Goal: Task Accomplishment & Management: Complete application form

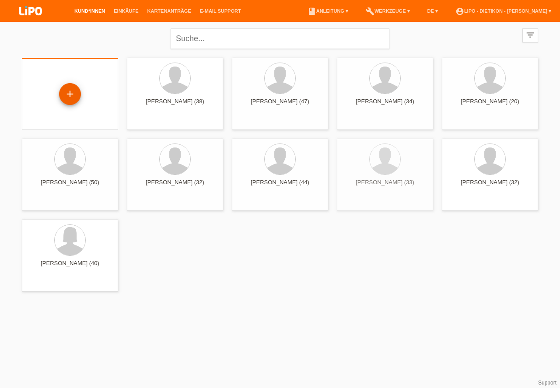
click at [70, 90] on div "+" at bounding box center [69, 94] width 21 height 15
click at [70, 91] on div "+" at bounding box center [69, 94] width 21 height 15
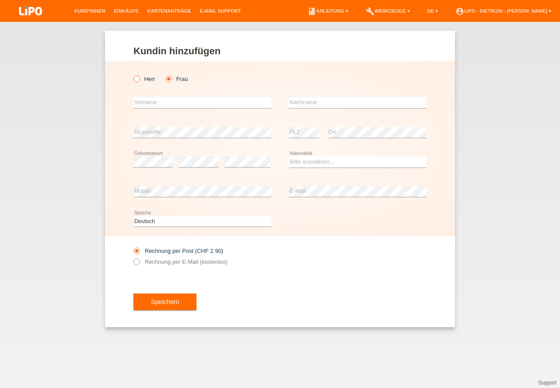
click at [132, 74] on icon at bounding box center [132, 74] width 0 height 0
click at [139, 79] on input "Herr" at bounding box center [136, 79] width 6 height 6
radio input "true"
click at [169, 101] on input "text" at bounding box center [202, 102] width 138 height 11
type input "Mustafa"
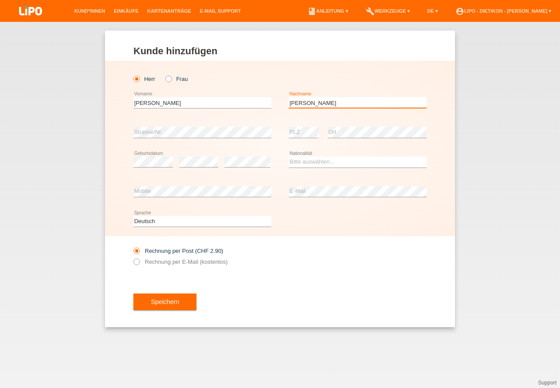
type input "Shukri"
click at [326, 162] on select "Bitte auswählen... Schweiz Deutschland Liechtenstein Österreich ------------ Af…" at bounding box center [358, 162] width 138 height 10
click at [0, 0] on option "Bitte auswählen..." at bounding box center [0, 0] width 0 height 0
select select "CH"
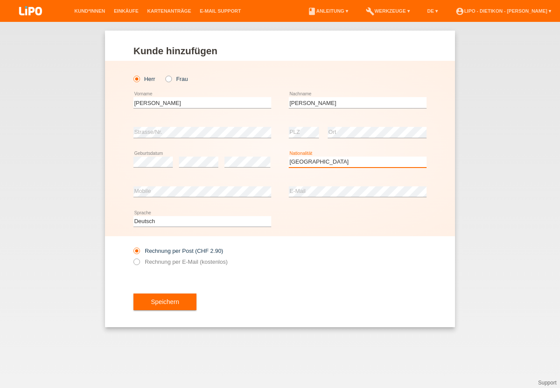
click at [0, 0] on option "Schweiz" at bounding box center [0, 0] width 0 height 0
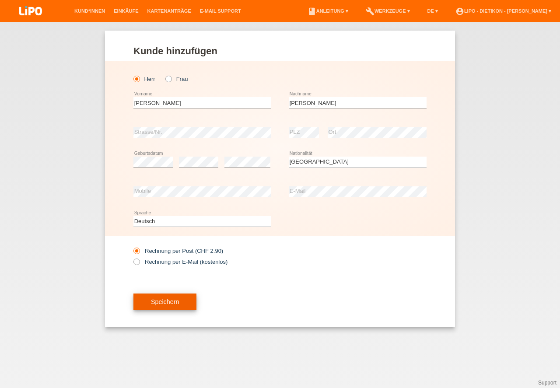
click at [169, 294] on button "Speichern" at bounding box center [164, 301] width 63 height 17
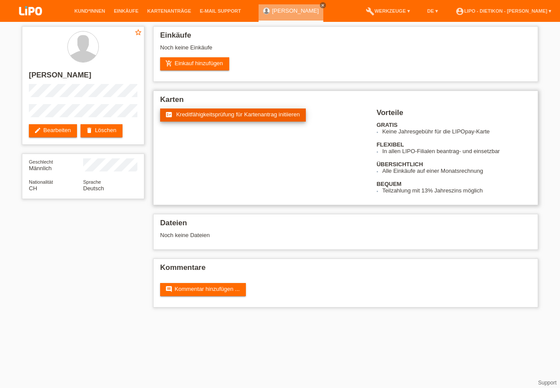
click at [237, 115] on span "Kreditfähigkeitsprüfung für Kartenantrag initiieren" at bounding box center [238, 114] width 124 height 7
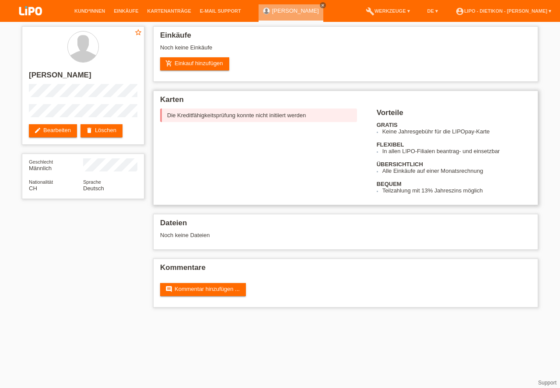
drag, startPoint x: 216, startPoint y: 114, endPoint x: 316, endPoint y: 112, distance: 100.2
click at [316, 112] on div "Die Kreditfähigkeitsprüfung konnte nicht initiiert werden" at bounding box center [258, 115] width 197 height 14
click at [317, 112] on div "Die Kreditfähigkeitsprüfung konnte nicht initiiert werden" at bounding box center [258, 115] width 197 height 14
click at [112, 126] on link "delete Löschen" at bounding box center [101, 130] width 42 height 13
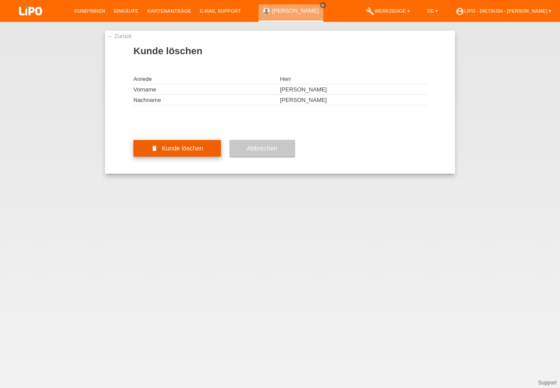
click at [161, 157] on button "delete Kunde löschen" at bounding box center [176, 148] width 87 height 17
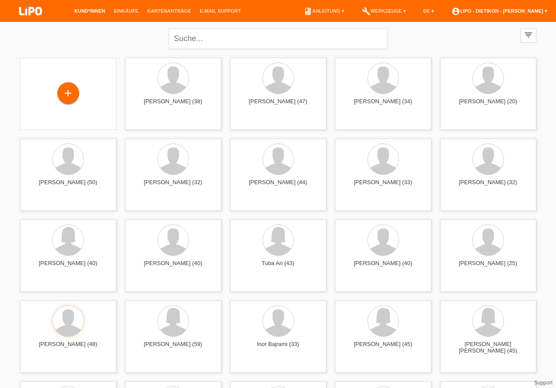
click at [534, 10] on link "account_circle LIPO - Dietikon - [PERSON_NAME] ▾" at bounding box center [499, 10] width 105 height 5
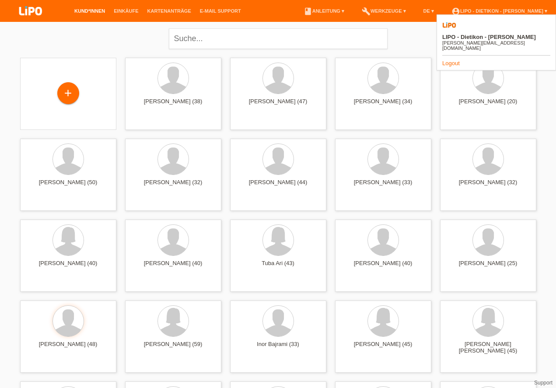
click at [449, 60] on link "Logout" at bounding box center [450, 63] width 17 height 7
